Goal: Task Accomplishment & Management: Complete application form

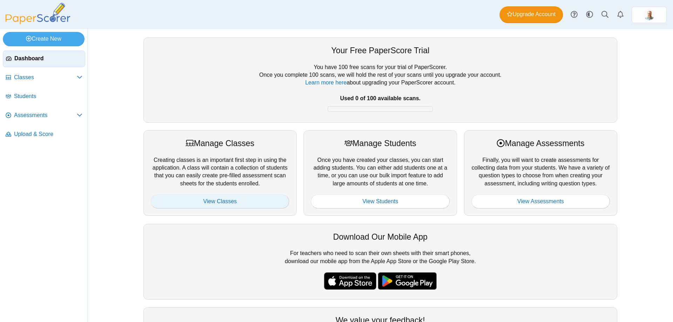
click at [255, 204] on link "View Classes" at bounding box center [220, 202] width 138 height 14
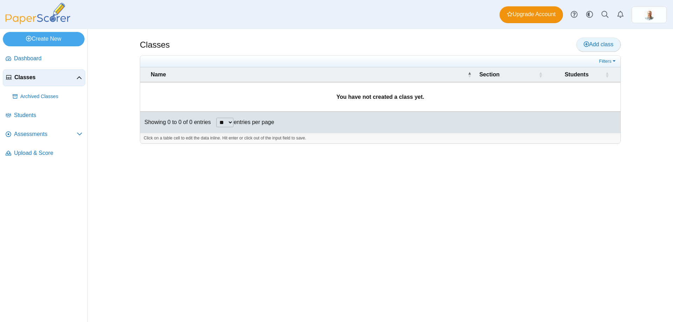
click at [591, 42] on span "Add class" at bounding box center [599, 44] width 30 height 6
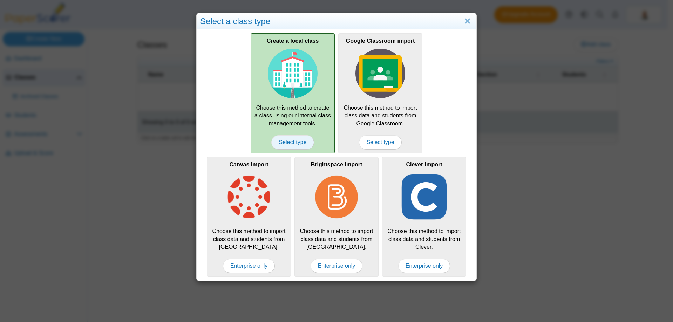
click at [295, 142] on span "Select type" at bounding box center [292, 142] width 42 height 14
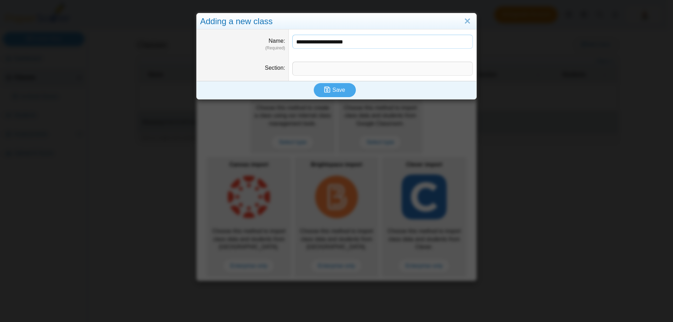
type input "**********"
type input "*"
click at [333, 89] on span "Save" at bounding box center [338, 90] width 13 height 6
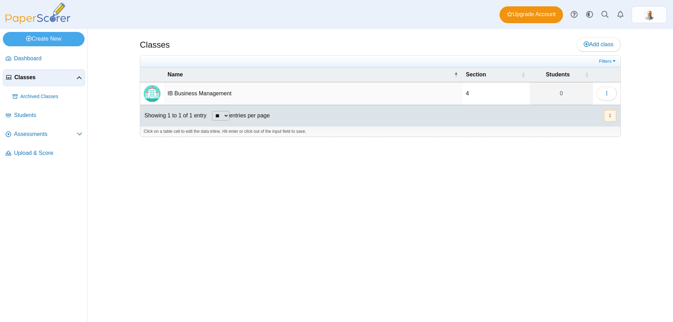
click at [205, 94] on td "IB Business Management" at bounding box center [313, 93] width 298 height 23
click at [275, 165] on div "Classes Add class Filters 4 0" at bounding box center [380, 175] width 526 height 293
click at [601, 46] on span "Add class" at bounding box center [599, 44] width 30 height 6
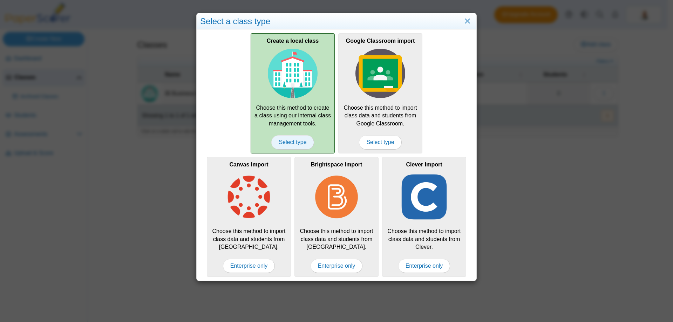
click at [292, 139] on span "Select type" at bounding box center [292, 142] width 42 height 14
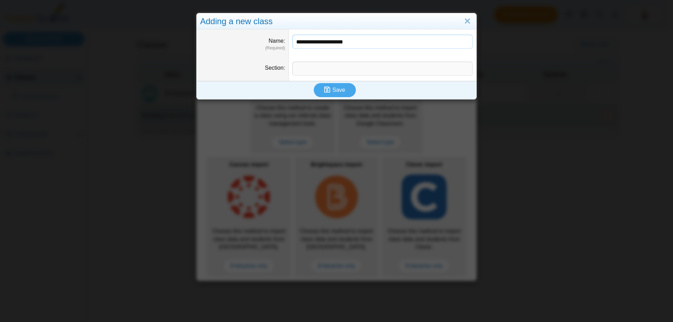
type input "**********"
type input "*"
click at [332, 91] on span "Save" at bounding box center [338, 90] width 13 height 6
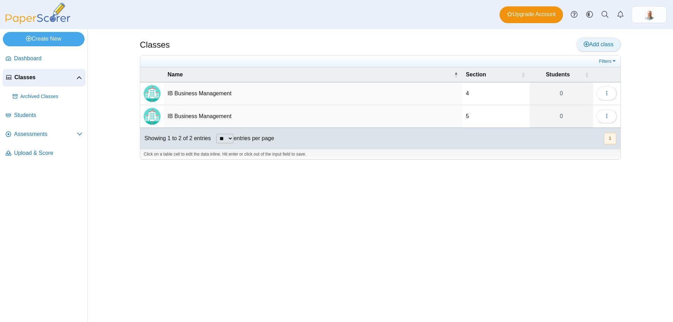
click at [598, 42] on span "Add class" at bounding box center [599, 44] width 30 height 6
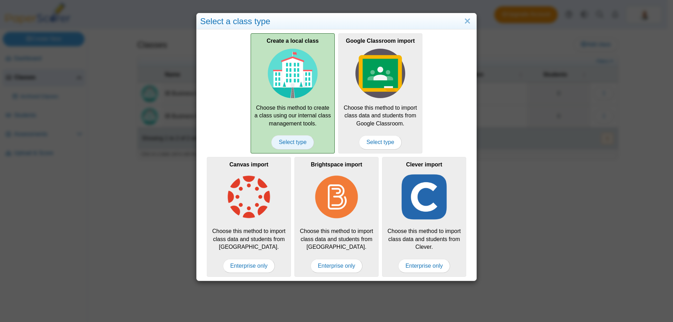
click at [292, 143] on span "Select type" at bounding box center [292, 142] width 42 height 14
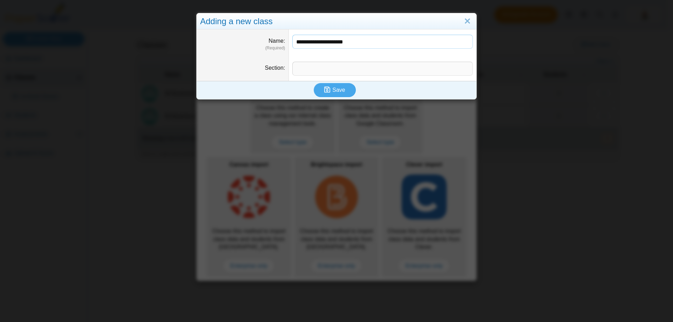
type input "**********"
type input "*"
click at [333, 89] on span "Save" at bounding box center [338, 90] width 13 height 6
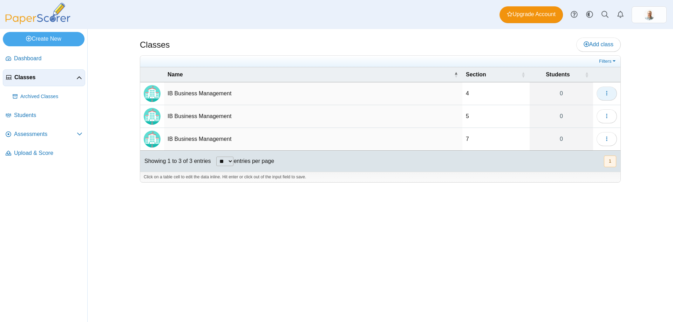
click at [605, 96] on icon "button" at bounding box center [607, 93] width 6 height 6
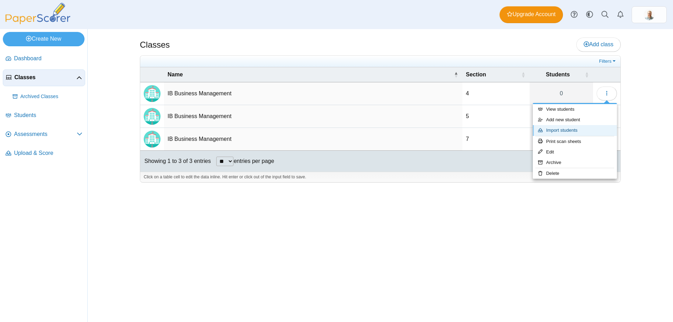
click at [570, 130] on link "Import students" at bounding box center [575, 130] width 84 height 11
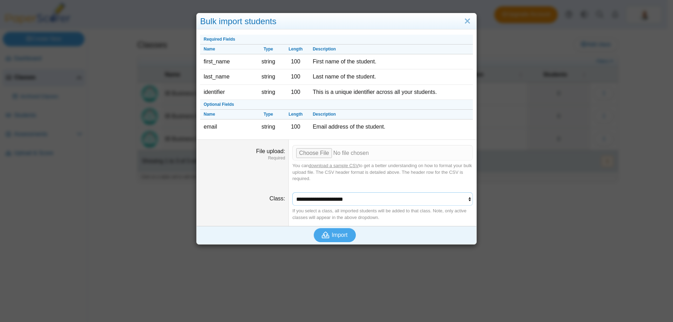
click at [365, 205] on select "**********" at bounding box center [382, 198] width 181 height 13
click at [380, 185] on dd "You can download a sample CSV to get a better understanding on how to format yo…" at bounding box center [383, 163] width 188 height 47
click at [334, 166] on link "download a sample CSV" at bounding box center [334, 165] width 50 height 5
click at [314, 152] on input "File upload" at bounding box center [382, 152] width 181 height 15
type input "**********"
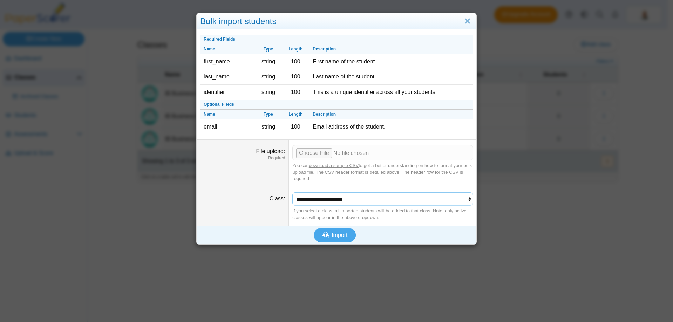
click at [393, 198] on select "**********" at bounding box center [382, 198] width 181 height 13
click at [292, 192] on select "**********" at bounding box center [382, 198] width 181 height 13
click at [337, 235] on span "Import" at bounding box center [340, 235] width 16 height 6
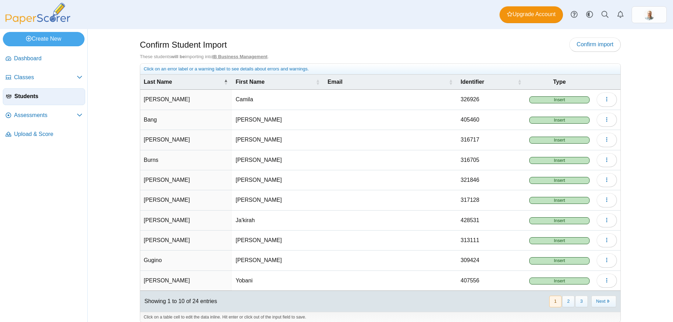
click at [549, 99] on span "Insert" at bounding box center [559, 99] width 60 height 7
click at [606, 100] on icon "button" at bounding box center [607, 99] width 6 height 6
click at [633, 95] on div "Confirm Student Import Confirm import These students will be importing into IB …" at bounding box center [380, 175] width 526 height 293
click at [602, 41] on span "Confirm import" at bounding box center [595, 44] width 37 height 6
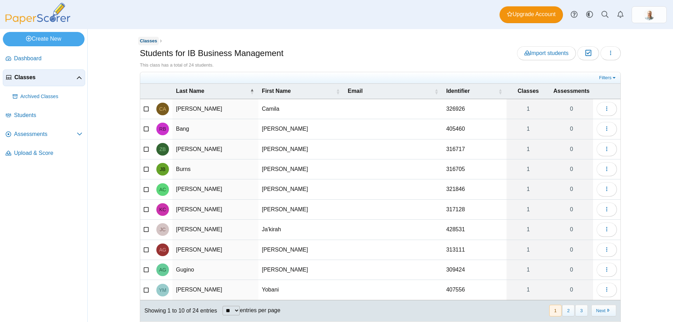
click at [146, 40] on span "Classes" at bounding box center [148, 40] width 17 height 5
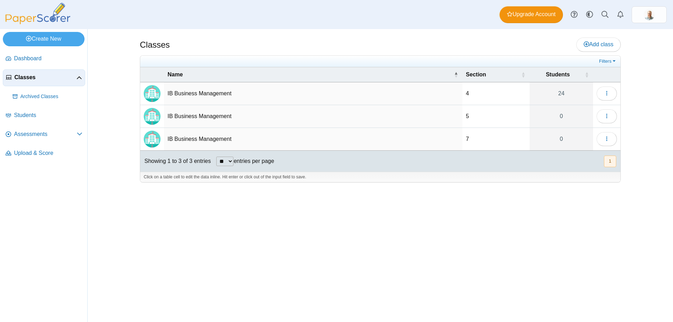
click at [178, 95] on td "IB Business Management" at bounding box center [313, 93] width 298 height 23
type input "**********"
click at [220, 95] on td "IB Business Management" at bounding box center [313, 93] width 298 height 23
click at [239, 94] on input "**********" at bounding box center [313, 94] width 291 height 14
type input "**********"
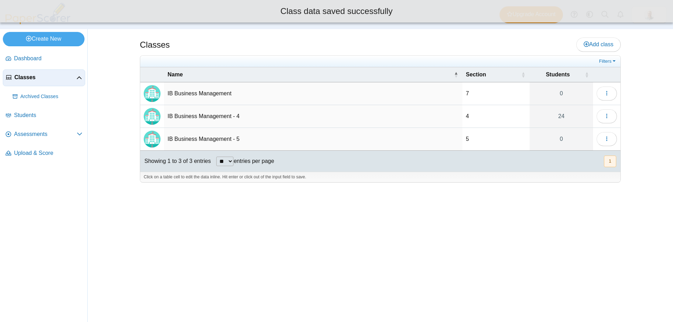
click at [239, 94] on td "IB Business Management" at bounding box center [313, 93] width 298 height 23
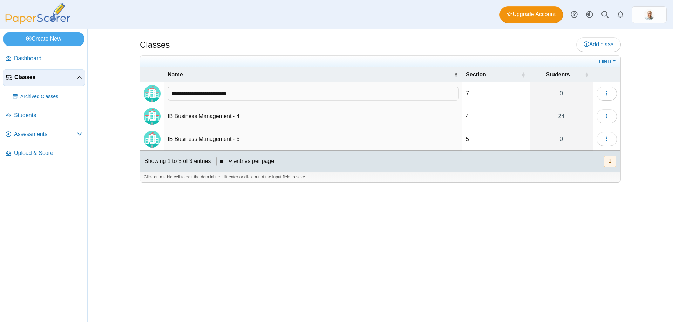
type input "**********"
click at [231, 246] on div "Classes Add class Filters 4 24" at bounding box center [380, 175] width 526 height 293
click at [604, 116] on icon "button" at bounding box center [607, 116] width 6 height 6
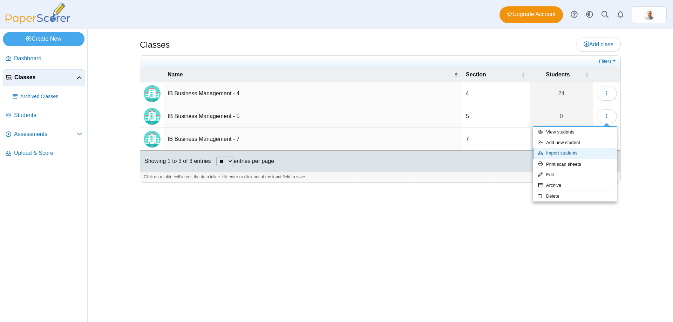
click at [565, 152] on link "Import students" at bounding box center [575, 153] width 84 height 11
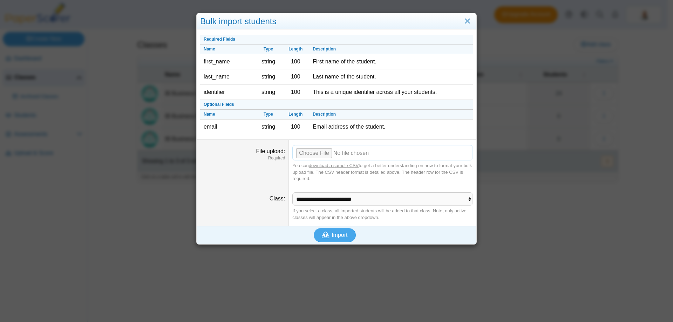
click at [312, 154] on input "File upload" at bounding box center [382, 152] width 181 height 15
type input "**********"
click at [334, 233] on span "Import" at bounding box center [340, 235] width 16 height 6
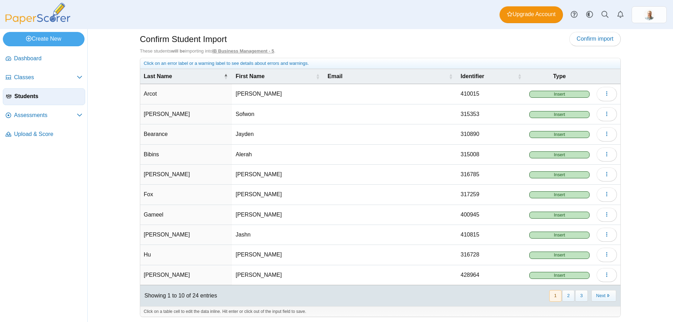
scroll to position [7, 0]
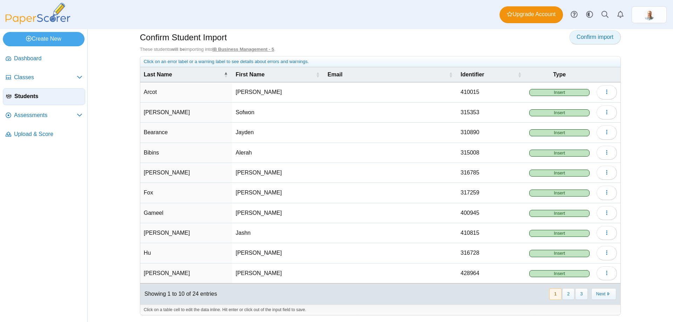
click at [585, 38] on span "Confirm import" at bounding box center [595, 37] width 37 height 6
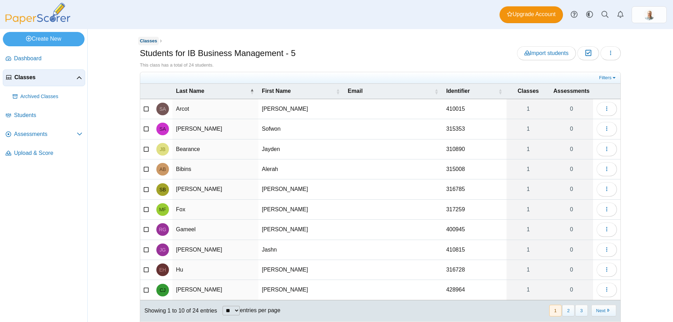
click at [140, 40] on span "Classes" at bounding box center [148, 40] width 17 height 5
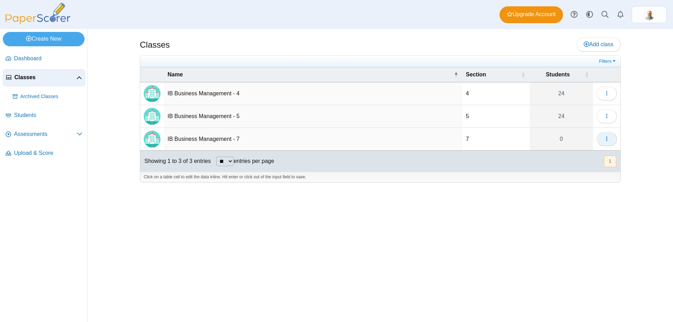
click at [605, 137] on icon "button" at bounding box center [607, 139] width 6 height 6
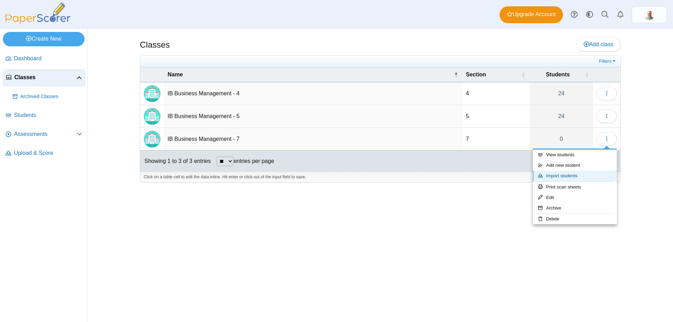
click at [576, 177] on link "Import students" at bounding box center [575, 176] width 84 height 11
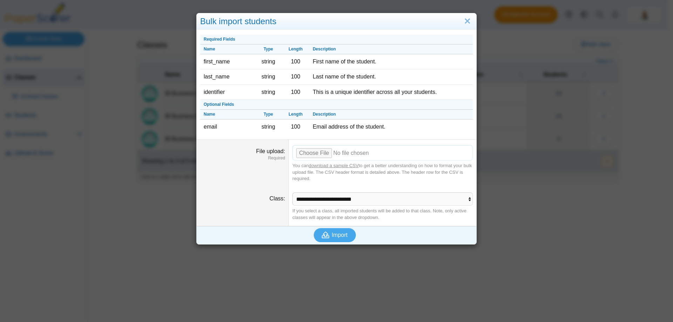
click at [309, 154] on input "File upload" at bounding box center [382, 152] width 181 height 15
type input "**********"
click at [337, 235] on span "Import" at bounding box center [340, 235] width 16 height 6
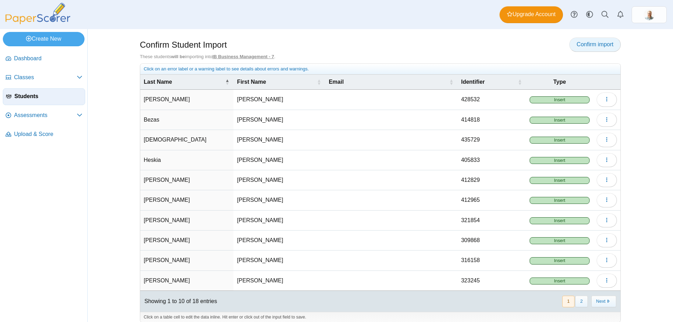
click at [594, 46] on span "Confirm import" at bounding box center [595, 44] width 37 height 6
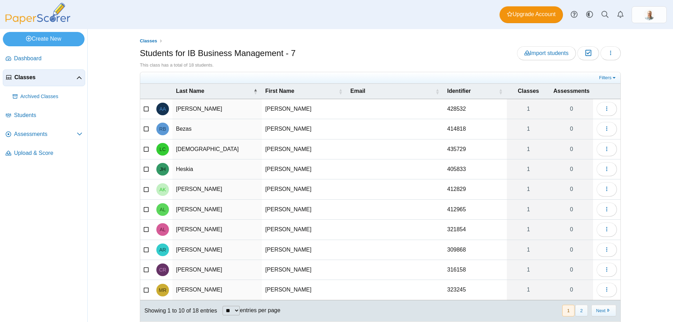
click at [58, 20] on img at bounding box center [38, 13] width 70 height 21
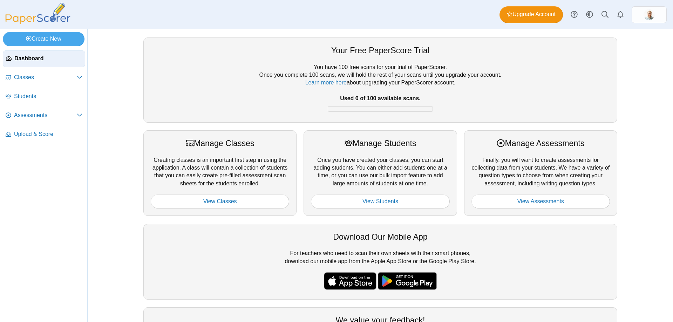
drag, startPoint x: 578, startPoint y: 0, endPoint x: 126, endPoint y: 83, distance: 459.9
click at [126, 83] on div "Your Free PaperScore Trial You have 100 free scans for your trial of PaperScore…" at bounding box center [380, 175] width 526 height 293
click at [23, 101] on link "Students" at bounding box center [44, 96] width 82 height 17
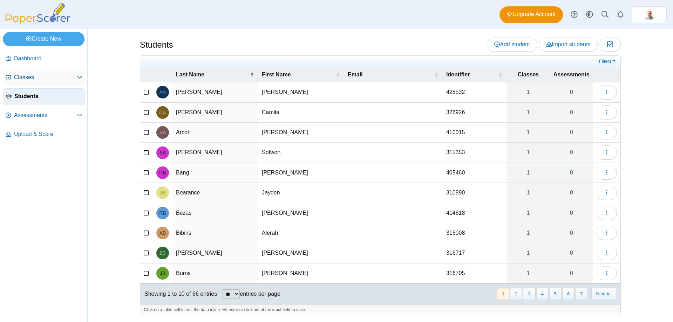
click at [35, 81] on span "Classes" at bounding box center [45, 78] width 63 height 8
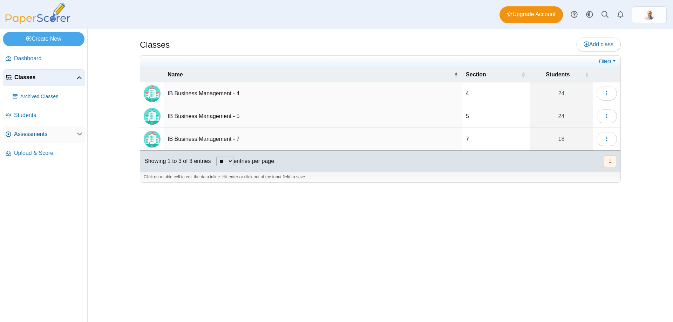
click at [29, 133] on span "Assessments" at bounding box center [45, 134] width 63 height 8
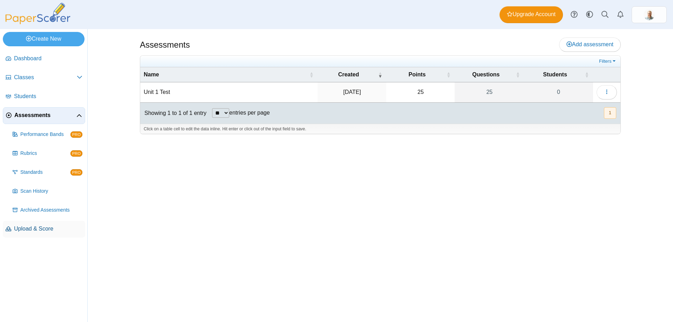
click at [34, 228] on span "Upload & Score" at bounding box center [48, 229] width 68 height 8
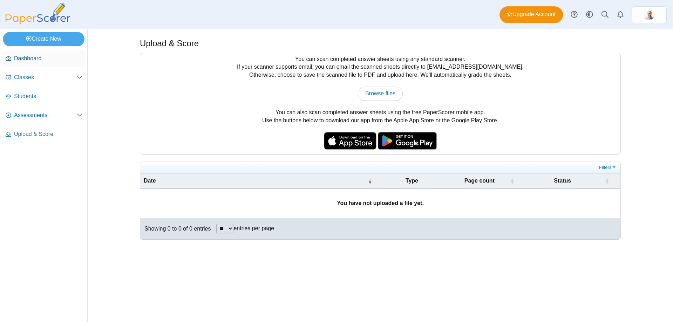
click at [26, 55] on span "Dashboard" at bounding box center [48, 59] width 68 height 8
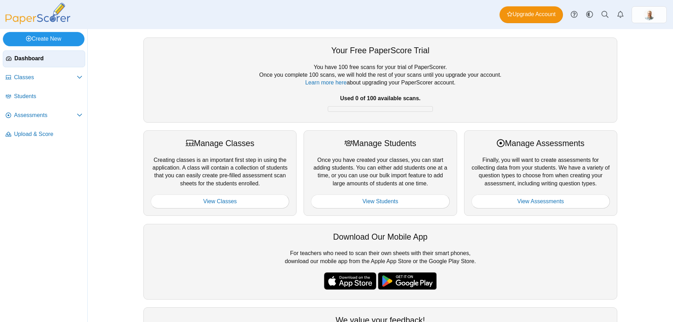
click at [47, 34] on link "Create New" at bounding box center [44, 39] width 82 height 14
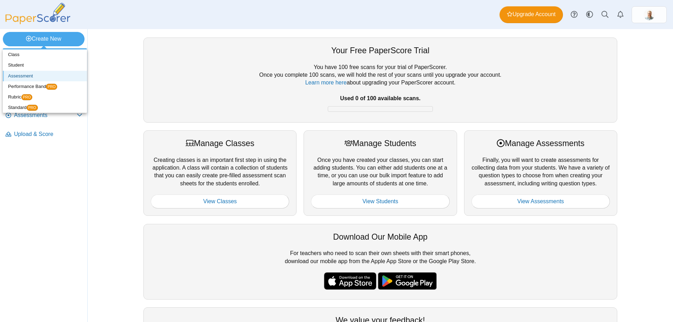
click at [34, 76] on link "Assessment" at bounding box center [45, 76] width 84 height 11
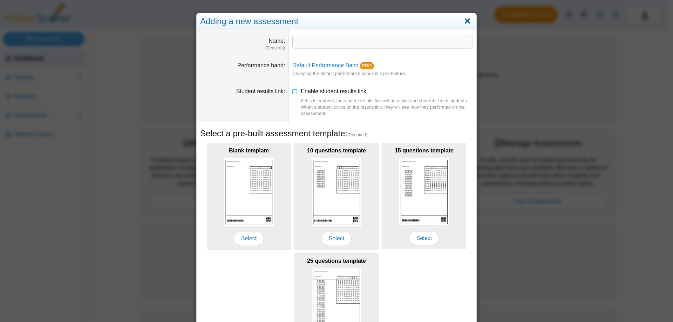
click at [467, 23] on link "Close" at bounding box center [467, 21] width 11 height 12
